Goal: Information Seeking & Learning: Find specific page/section

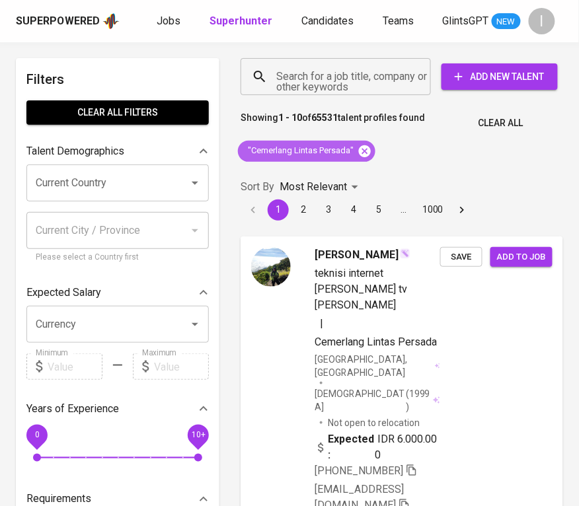
click at [367, 155] on icon at bounding box center [365, 151] width 12 height 12
click at [370, 75] on input "Search for a job title, company or other keywords" at bounding box center [339, 76] width 132 height 25
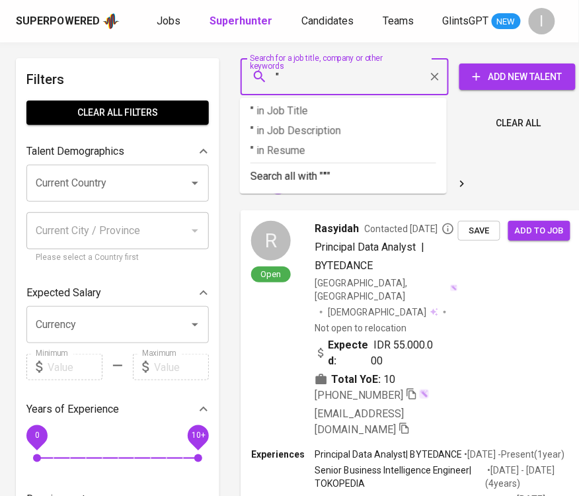
paste input "MARCHSYA TEGUH SENTOSA"
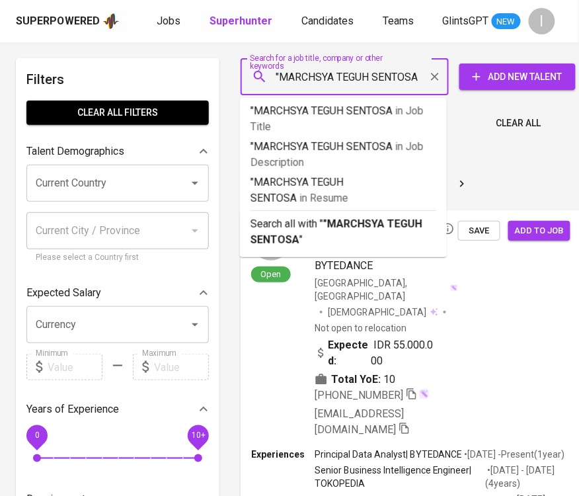
type input ""MARCHSYA TEGUH SENTOSA""
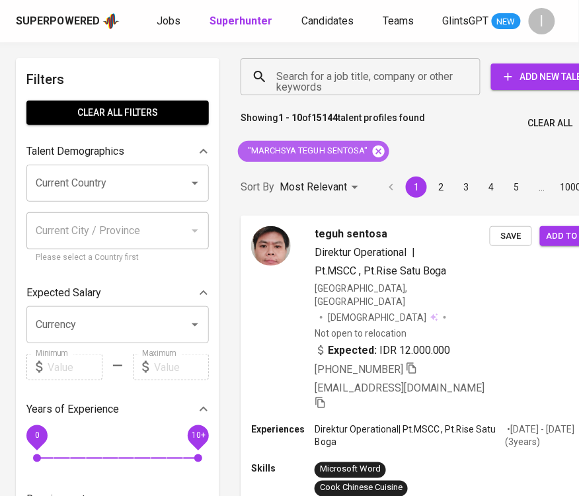
click at [379, 153] on icon at bounding box center [379, 151] width 12 height 12
click at [404, 82] on input "Search for a job title, company or other keywords" at bounding box center [364, 76] width 182 height 25
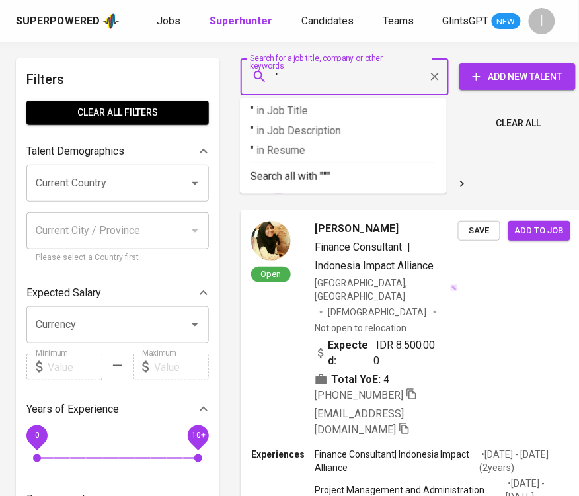
paste input "Sriartha Putra"
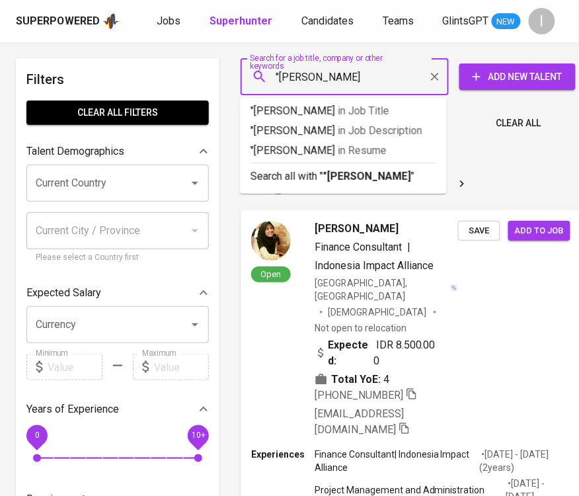
type input ""Sriartha Putra""
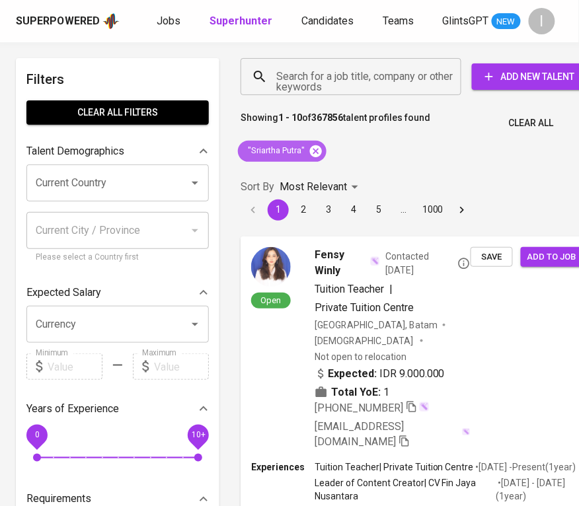
click at [318, 150] on icon at bounding box center [316, 151] width 15 height 15
click at [346, 84] on input "Search for a job title, company or other keywords" at bounding box center [354, 76] width 163 height 25
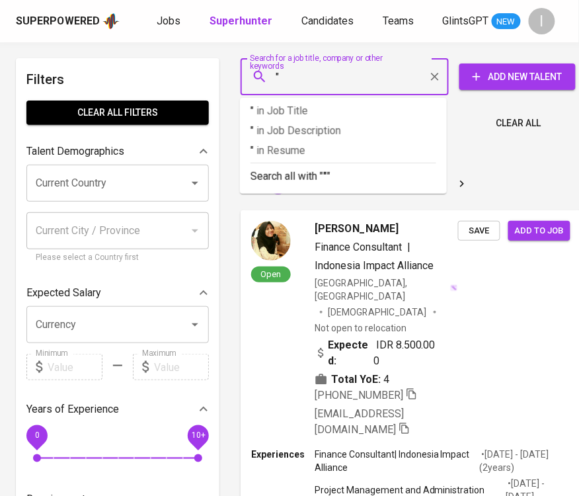
paste input "Amaris Hotel Dr. Satrio Kuningan"
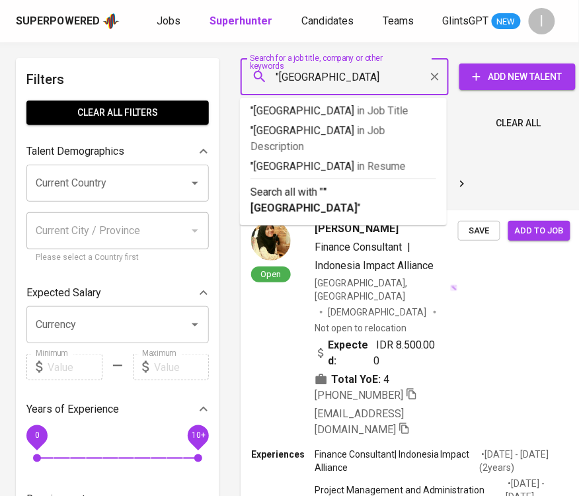
type input ""[GEOGRAPHIC_DATA]""
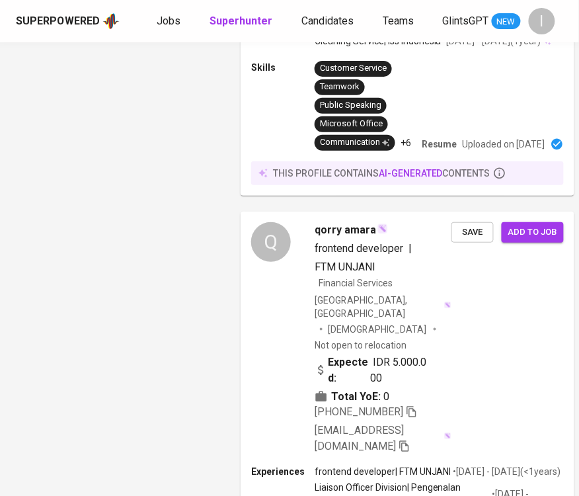
scroll to position [4396, 0]
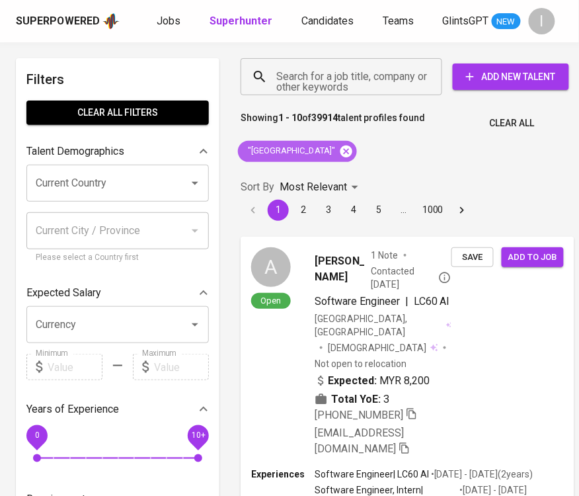
click at [354, 149] on icon at bounding box center [346, 151] width 15 height 15
click at [381, 71] on input "Search for a job title, company or other keywords" at bounding box center [344, 76] width 143 height 25
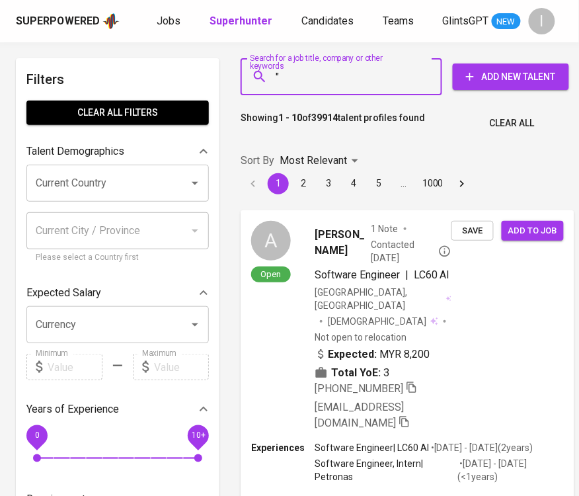
paste input "CV Ledoksari"
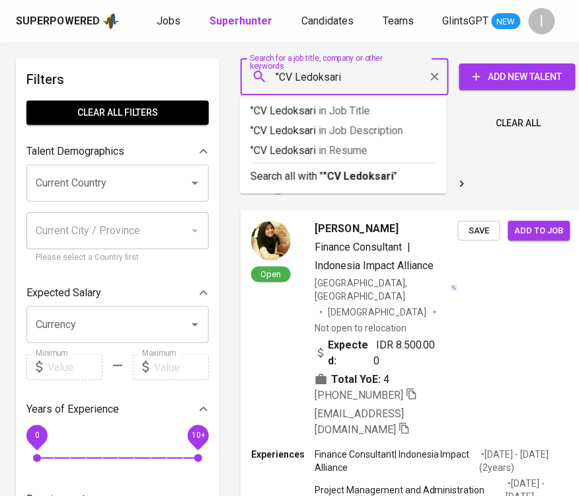
click at [297, 79] on input ""CV Ledoksari" at bounding box center [348, 76] width 150 height 25
type input ""Ledoksari""
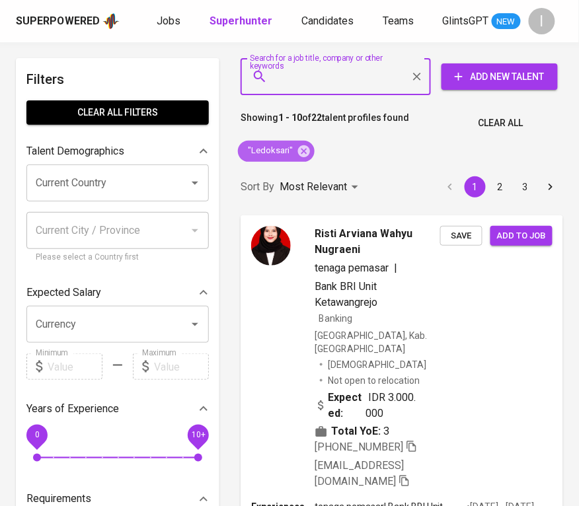
drag, startPoint x: 300, startPoint y: 150, endPoint x: 352, endPoint y: 56, distance: 107.1
click at [299, 150] on icon at bounding box center [304, 151] width 12 height 12
click at [354, 52] on div "Search for a job title, company or other keywords Search for a job title, compa…" at bounding box center [399, 77] width 338 height 58
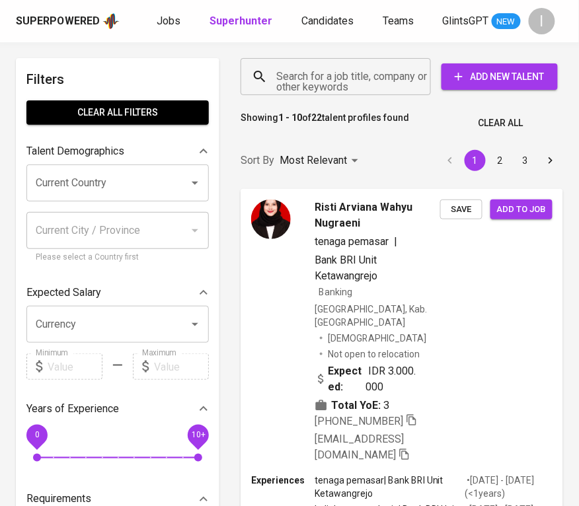
click at [349, 61] on div "Search for a job title, company or other keywords" at bounding box center [336, 76] width 190 height 37
click at [347, 69] on input "Search for a job title, company or other keywords" at bounding box center [339, 76] width 132 height 25
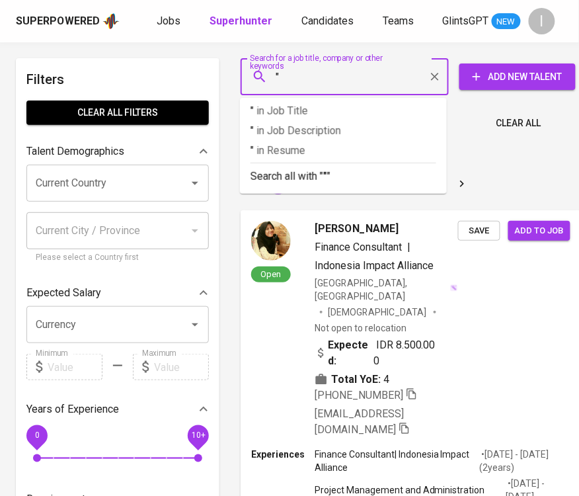
paste input "PT Nusantara Garuda Agraris"
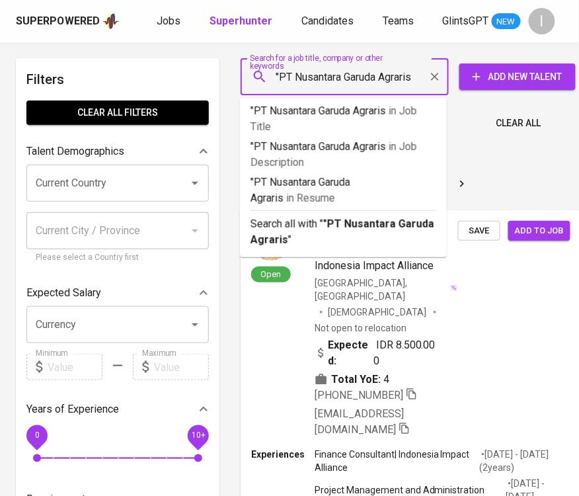
click at [296, 76] on input ""PT Nusantara Garuda Agraris" at bounding box center [348, 76] width 150 height 25
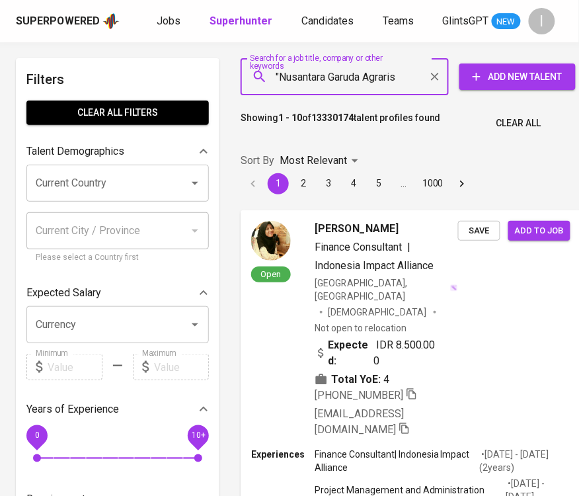
type input ""Nusantara Garuda Agraris""
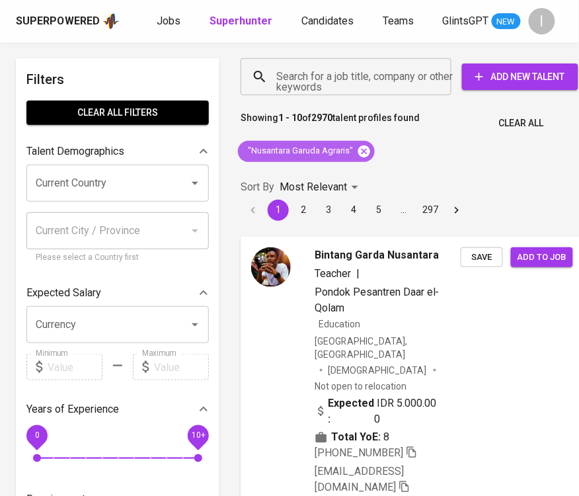
click at [365, 154] on icon at bounding box center [364, 151] width 12 height 12
click at [369, 73] on input "Search for a job title, company or other keywords" at bounding box center [349, 76] width 153 height 25
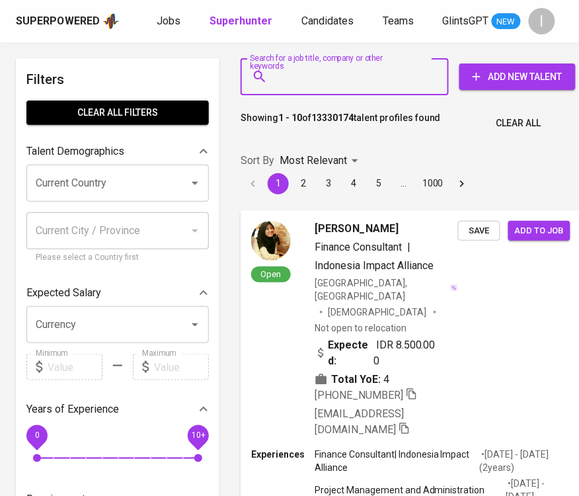
type input """
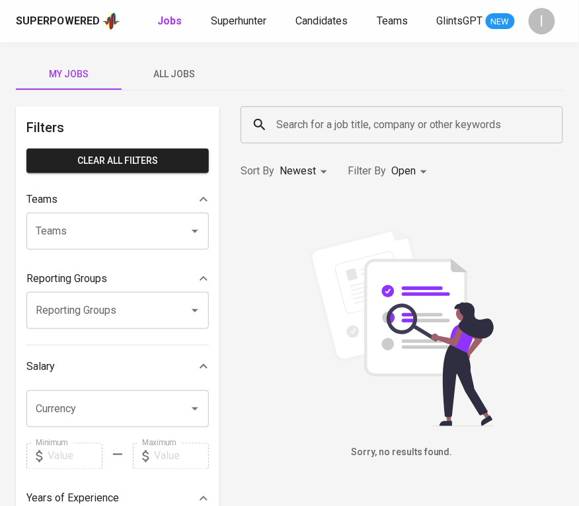
click at [220, 32] on div "Superpowered Jobs Superhunter Candidates Teams GlintsGPT NEW I" at bounding box center [289, 21] width 579 height 42
click at [223, 26] on span "Superhunter" at bounding box center [239, 21] width 56 height 13
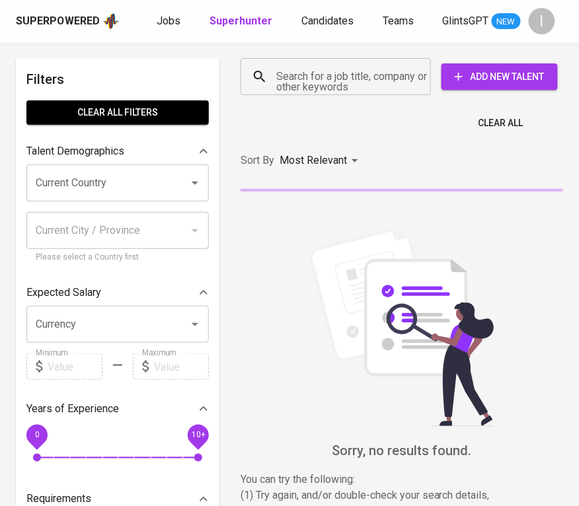
click at [352, 85] on input "Search for a job title, company or other keywords" at bounding box center [339, 76] width 132 height 25
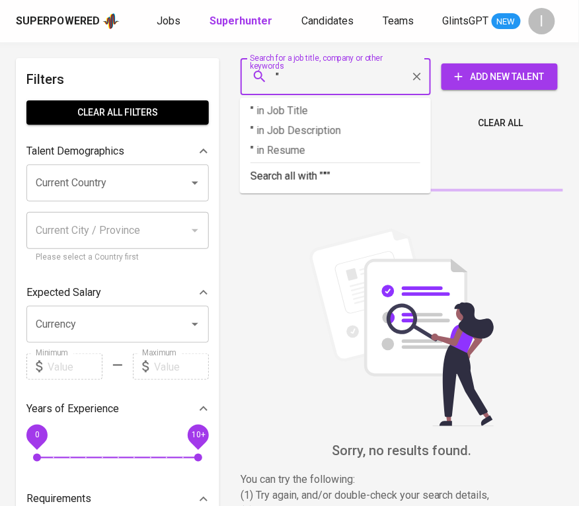
paste input "PT . TRIJAYA SUKSES MAKMUR"
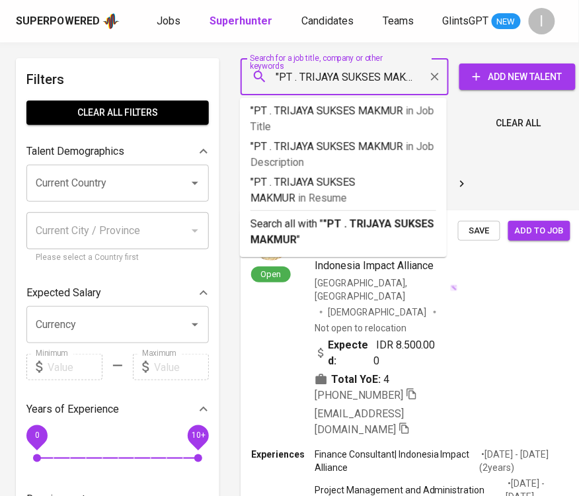
drag, startPoint x: 290, startPoint y: 77, endPoint x: 278, endPoint y: 75, distance: 12.1
click at [278, 75] on input ""PT . TRIJAYA SUKSES MAKMUR" at bounding box center [348, 76] width 150 height 25
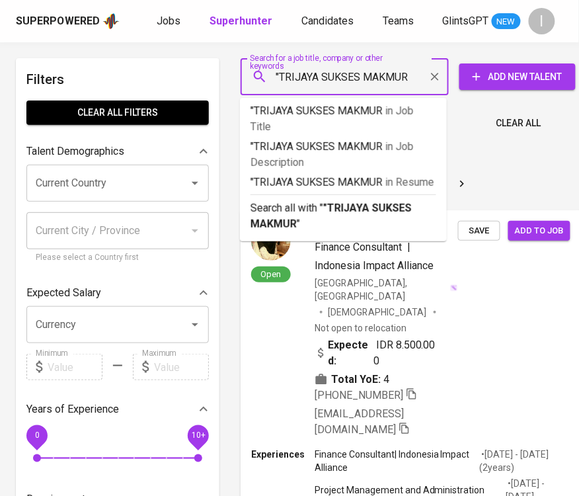
drag, startPoint x: 410, startPoint y: 74, endPoint x: 435, endPoint y: 86, distance: 27.2
click at [412, 75] on input ""TRIJAYA SUKSES MAKMUR" at bounding box center [348, 76] width 150 height 25
type input ""TRIJAYA SUKSES MAKMUR""
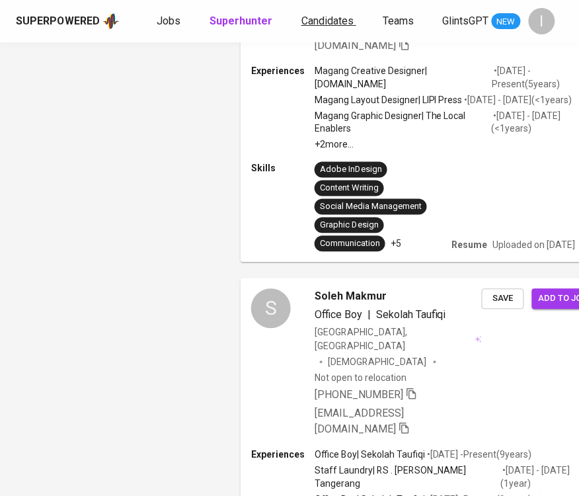
scroll to position [1018, 0]
